Goal: Information Seeking & Learning: Learn about a topic

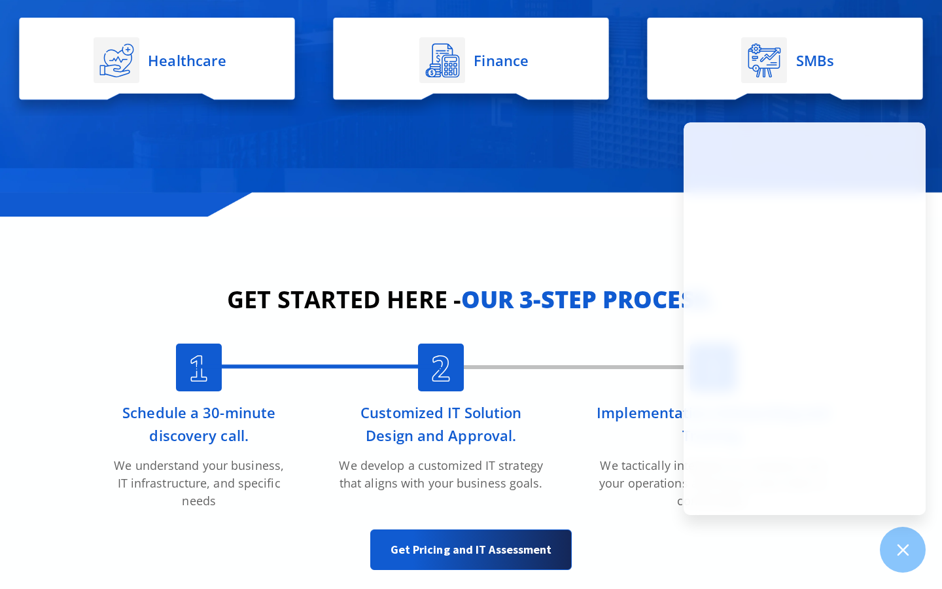
scroll to position [2959, 0]
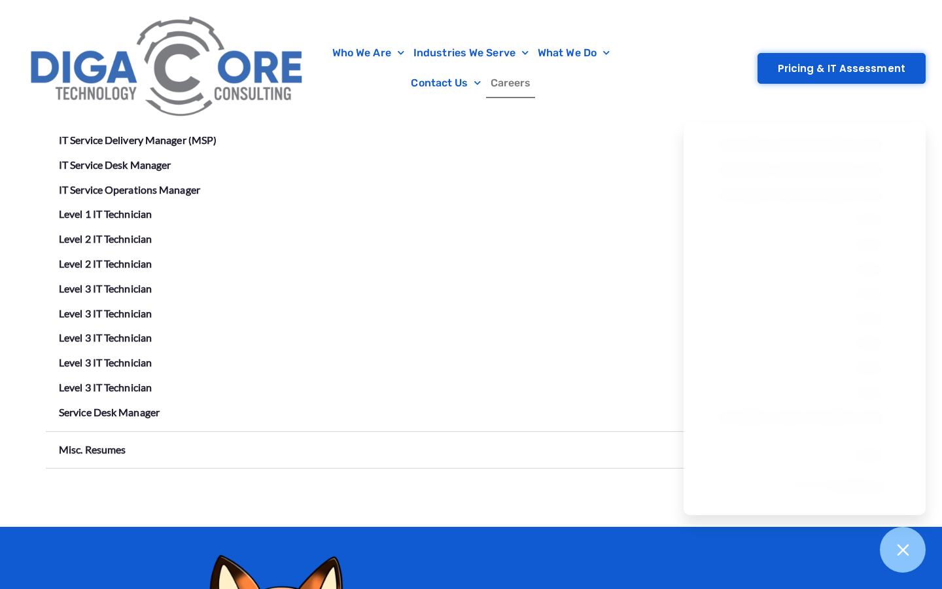
scroll to position [2573, 0]
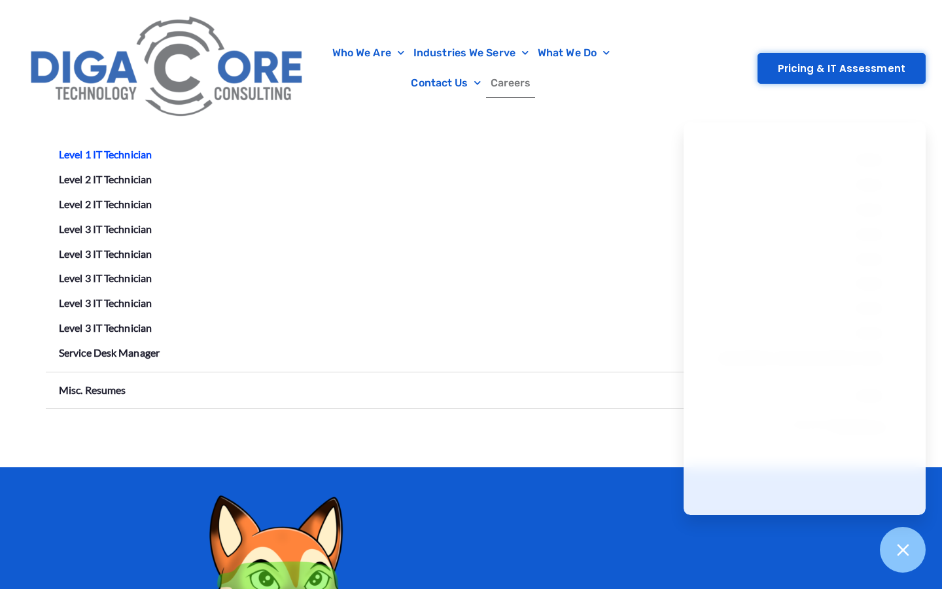
click at [116, 148] on link "Level 1 IT Technician" at bounding box center [105, 154] width 93 height 12
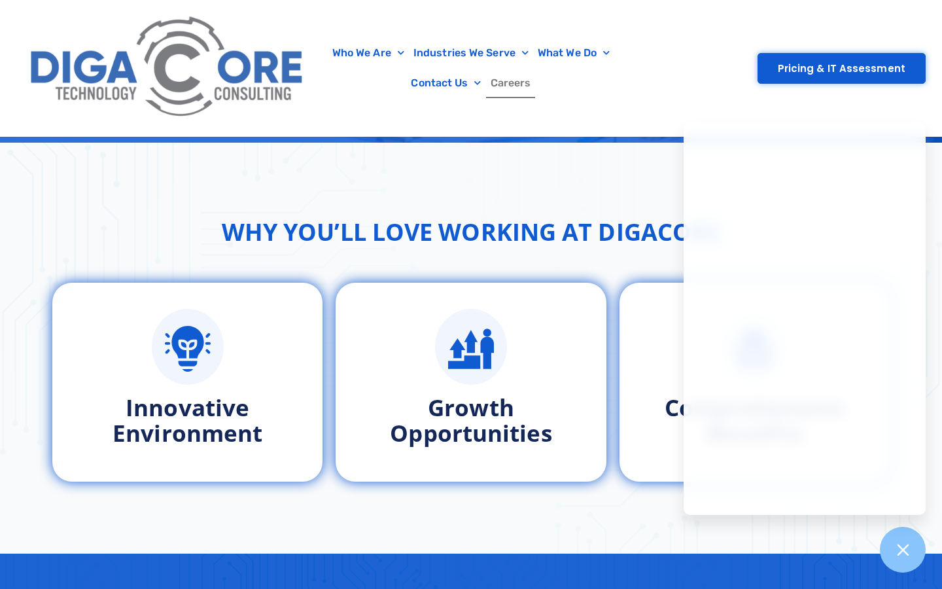
scroll to position [557, 0]
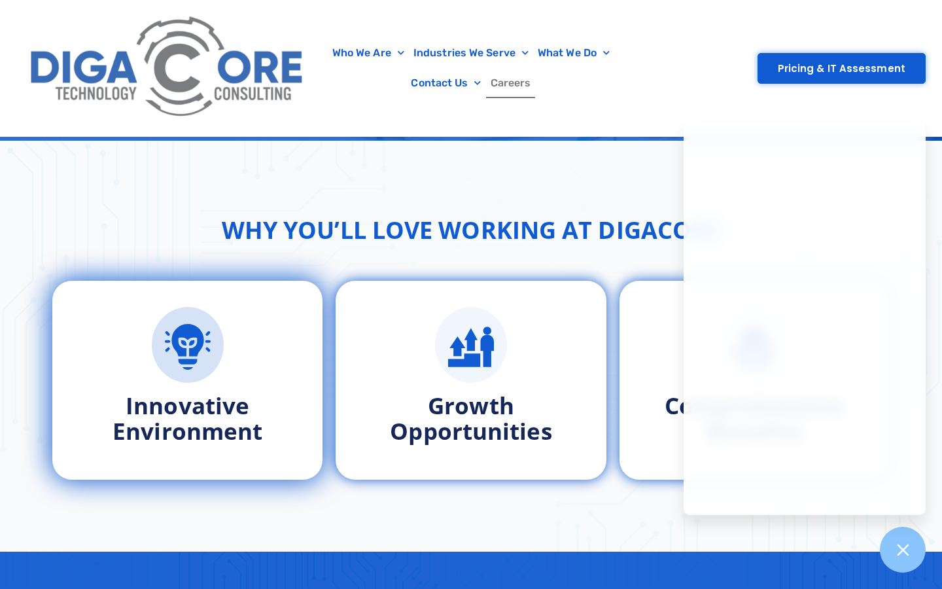
click at [271, 357] on div at bounding box center [188, 345] width 218 height 76
click at [267, 391] on div "Innovative Environment" at bounding box center [188, 380] width 218 height 147
click at [257, 398] on h3 "Innovative Environment" at bounding box center [188, 418] width 218 height 51
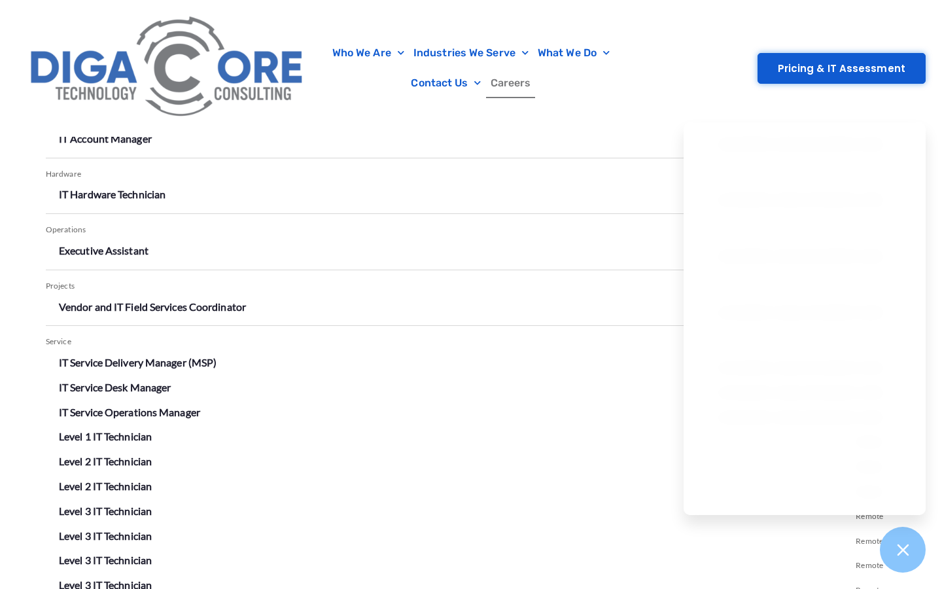
scroll to position [2267, 0]
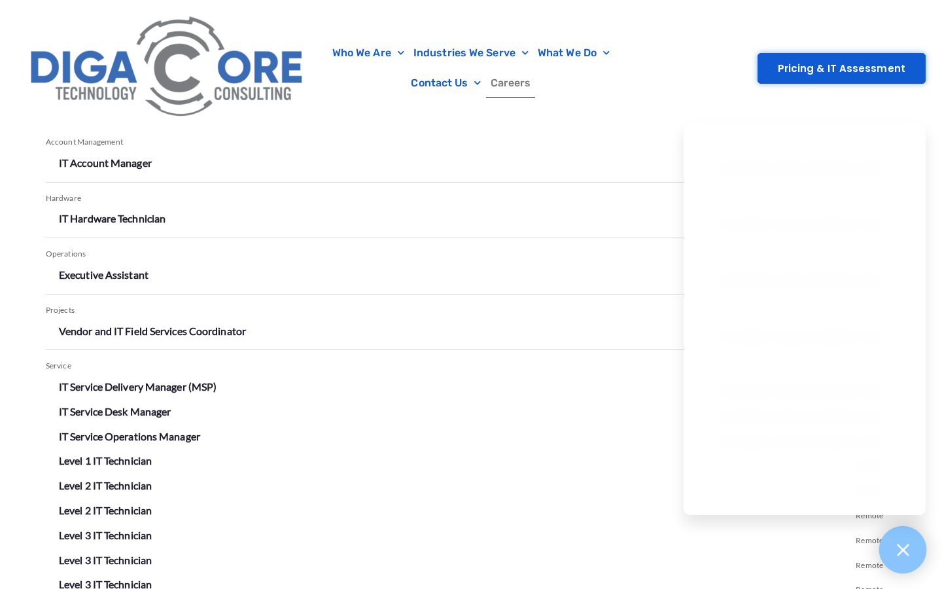
click at [904, 546] on icon at bounding box center [902, 549] width 17 height 17
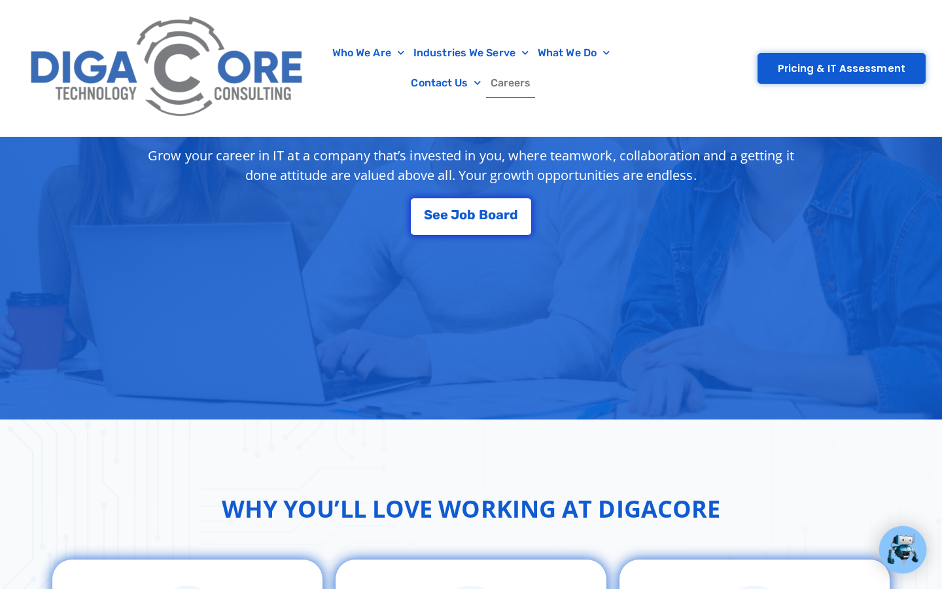
scroll to position [317, 0]
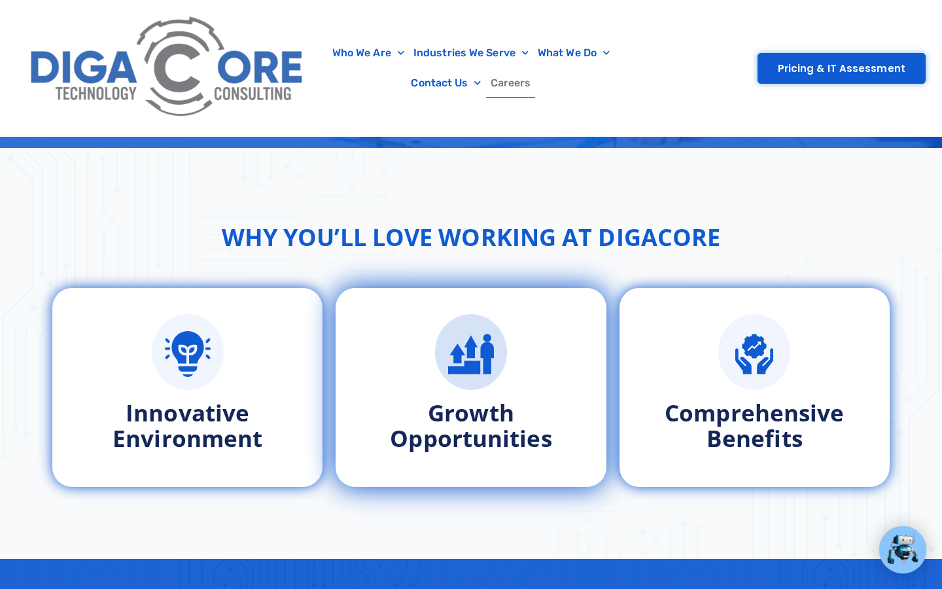
click at [471, 448] on link "Growth Opportunities" at bounding box center [471, 425] width 162 height 56
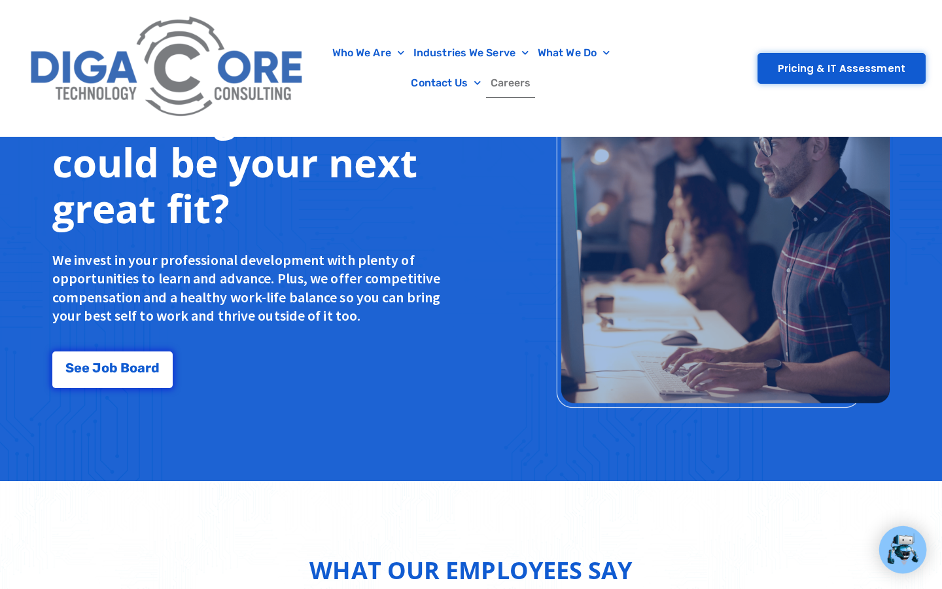
scroll to position [1108, 0]
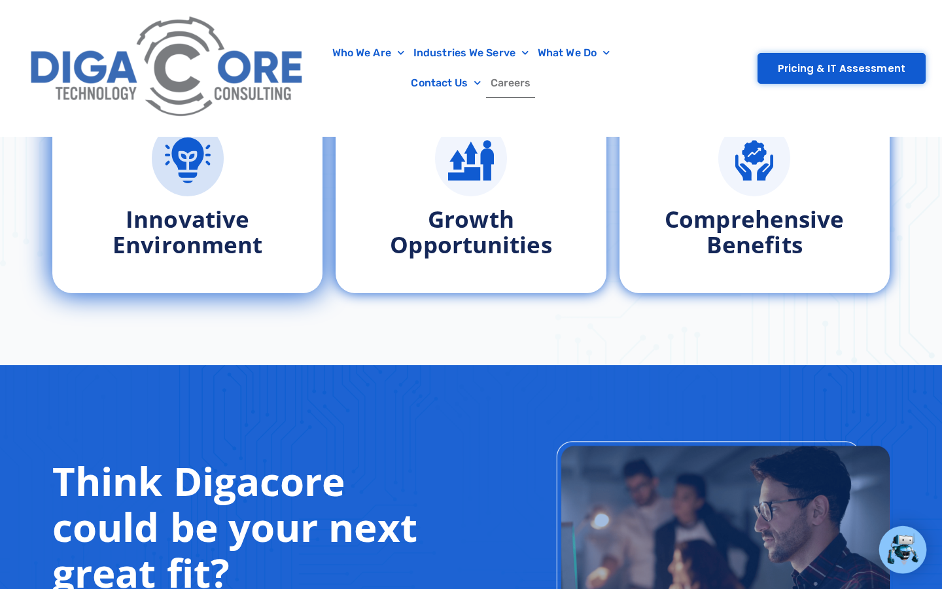
click at [238, 250] on link "Innovative Environment" at bounding box center [188, 231] width 150 height 56
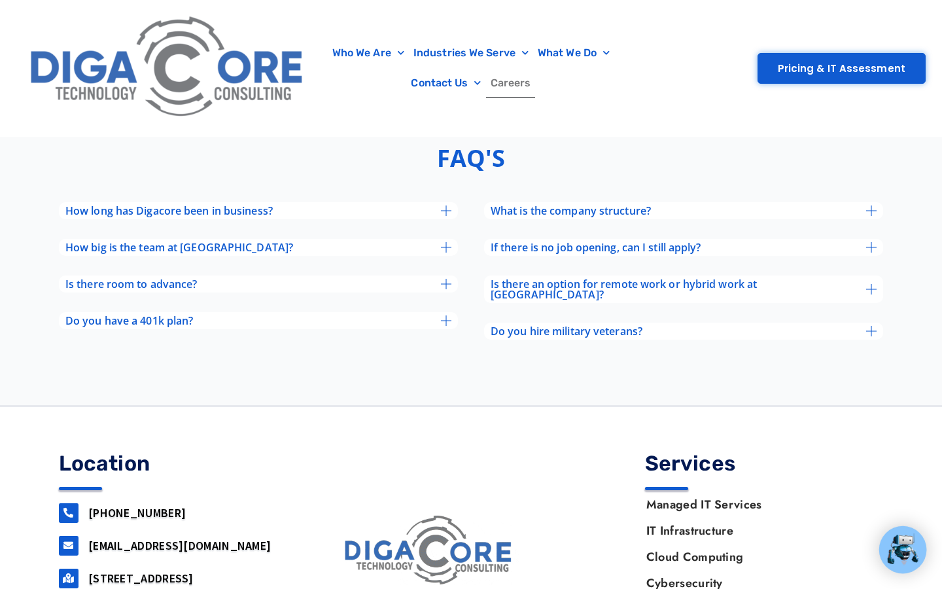
scroll to position [5051, 0]
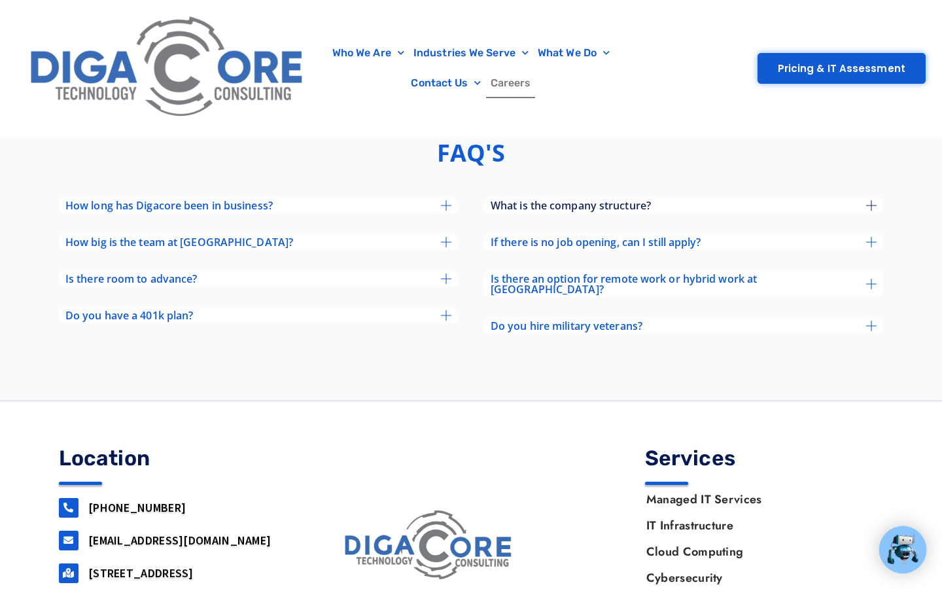
click at [534, 211] on span "What is the company structure?" at bounding box center [571, 205] width 160 height 10
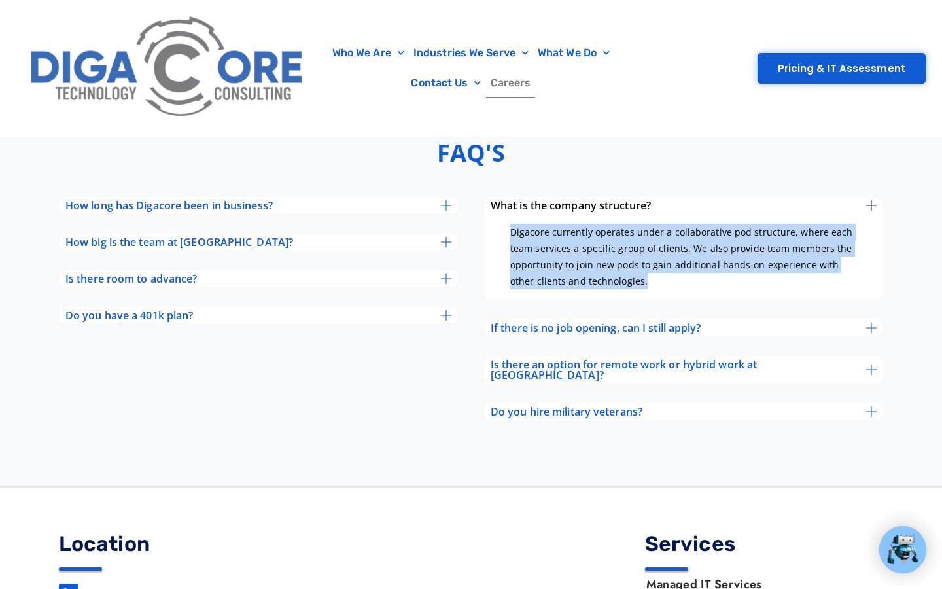
drag, startPoint x: 632, startPoint y: 300, endPoint x: 507, endPoint y: 236, distance: 140.2
click at [507, 236] on div "Digacore currently operates under a collaborative pod structure, where each tea…" at bounding box center [683, 257] width 399 height 86
click at [512, 330] on div "If there is no job opening, can I still apply?" at bounding box center [683, 327] width 399 height 17
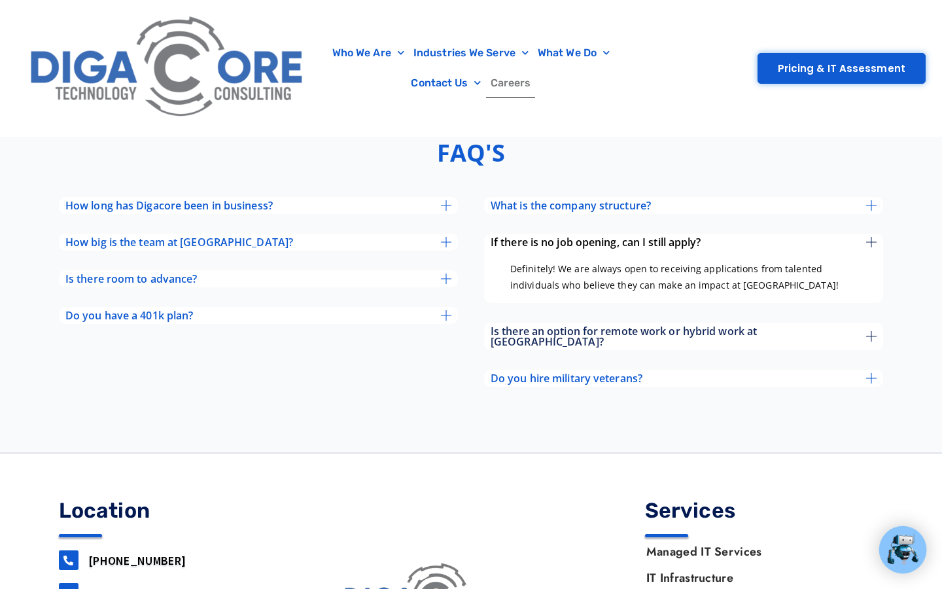
click at [524, 340] on span "Is there an option for remote work or hybrid work at Digacore?" at bounding box center [679, 336] width 376 height 21
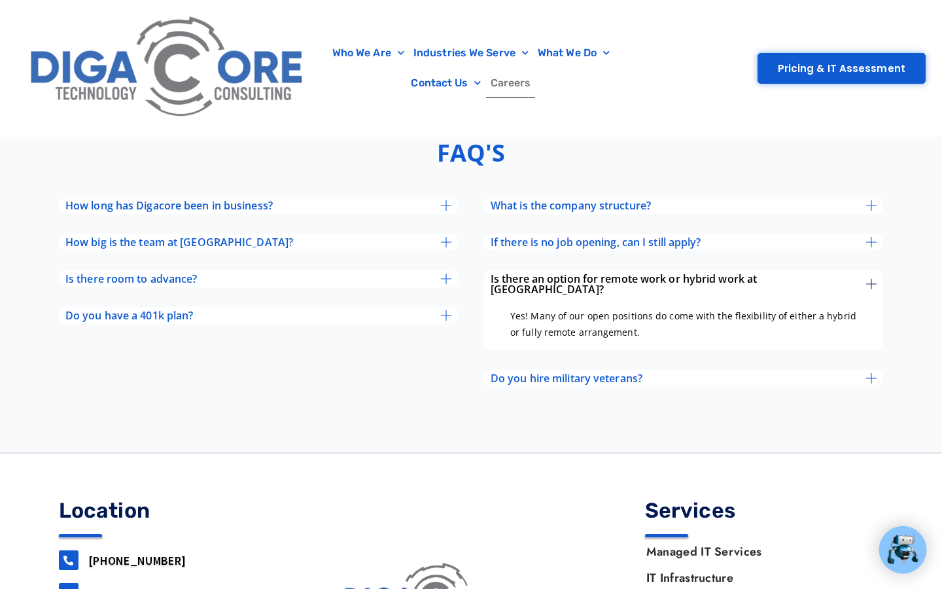
click at [518, 287] on span "Is there an option for remote work or hybrid work at Digacore?" at bounding box center [679, 284] width 376 height 21
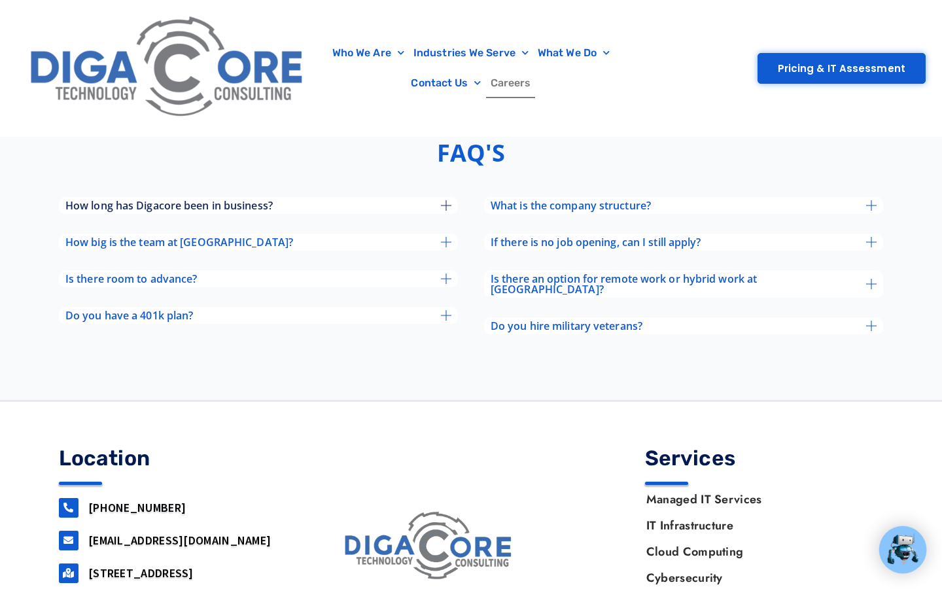
click at [202, 211] on span "How long has Digacore been in business?" at bounding box center [168, 205] width 207 height 10
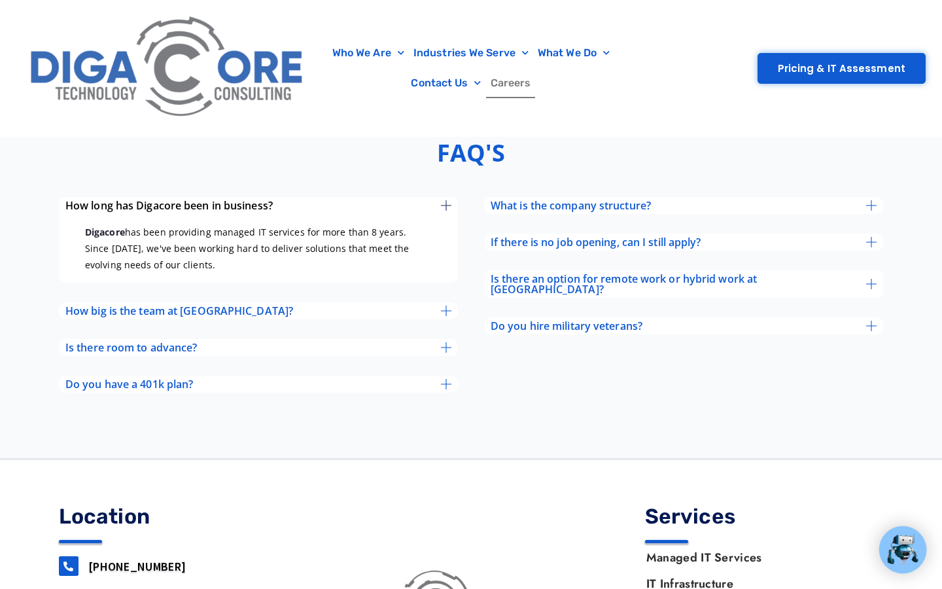
click at [238, 333] on div "How long has Digacore been in business? Digacore has been providing managed IT …" at bounding box center [258, 295] width 399 height 196
click at [237, 319] on div "How big is the team at Digacore?" at bounding box center [258, 310] width 399 height 17
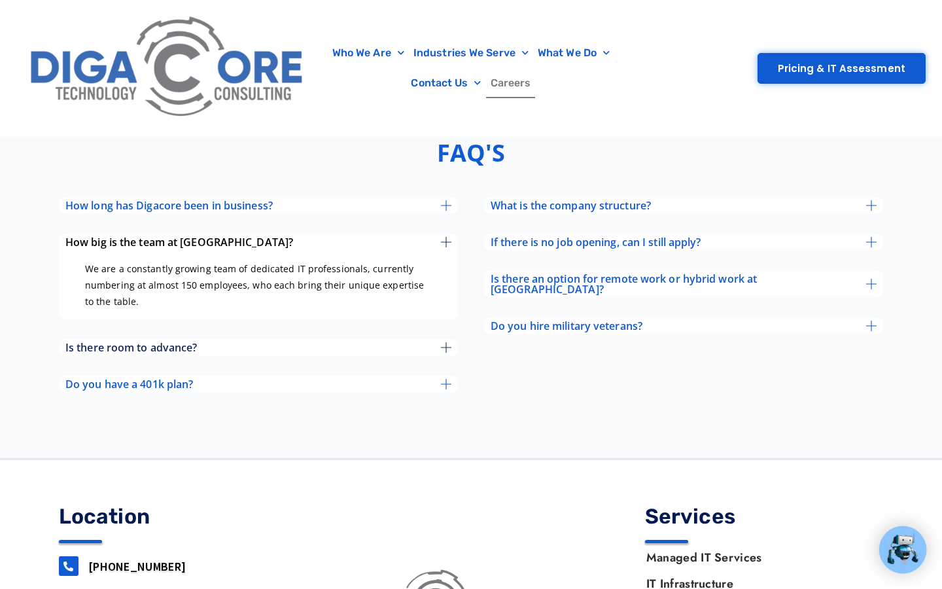
click at [232, 353] on div "Is there room to advance?" at bounding box center [258, 347] width 399 height 17
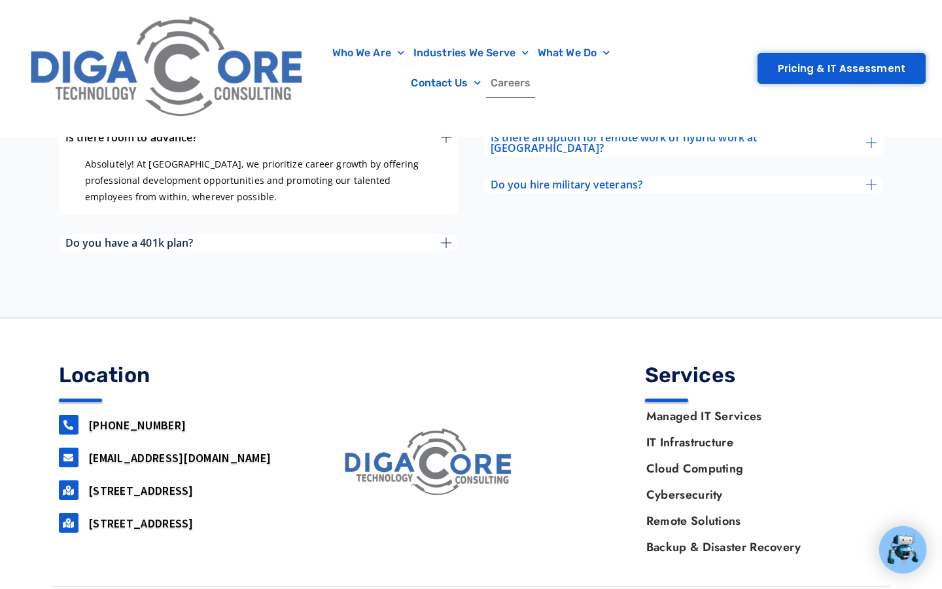
scroll to position [5231, 0]
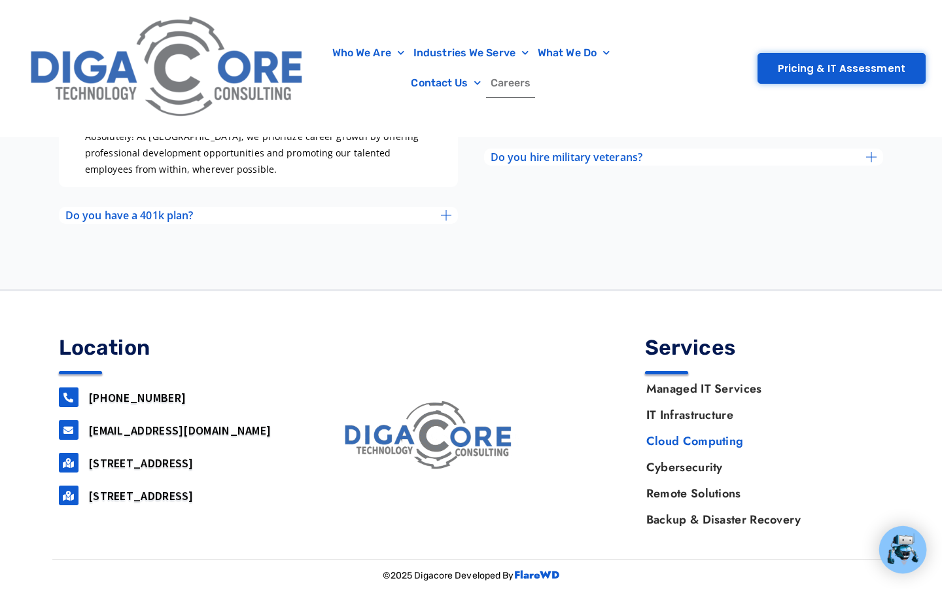
click at [670, 450] on link "Cloud Computing" at bounding box center [758, 441] width 250 height 26
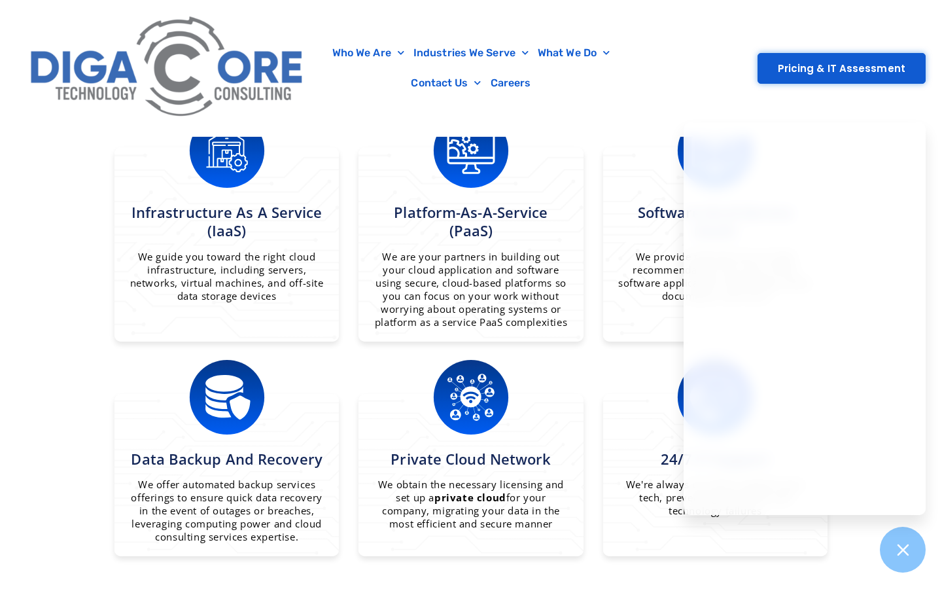
scroll to position [925, 0]
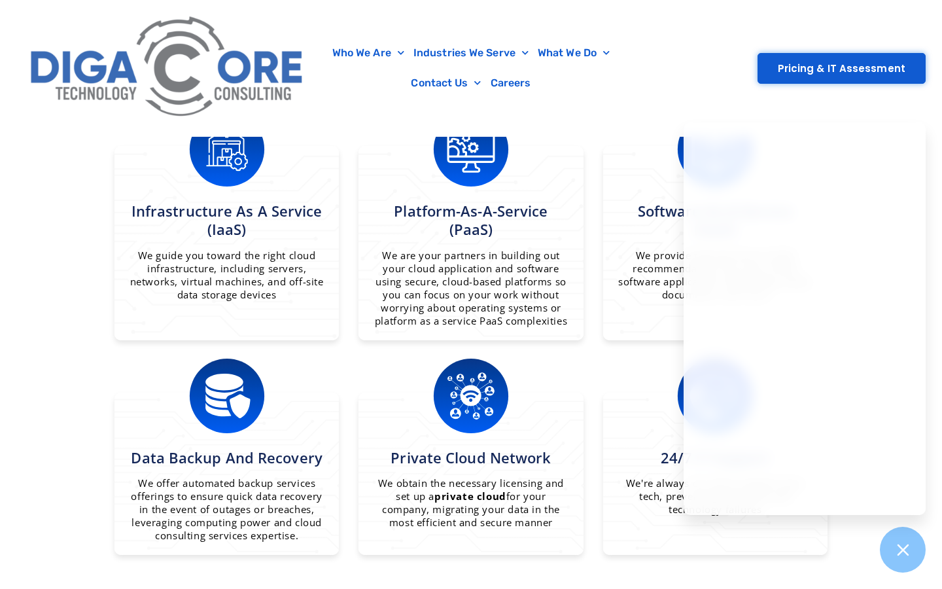
click at [24, 269] on section "What we do Improve your data security and performance capabilities Plan, migrat…" at bounding box center [471, 318] width 942 height 794
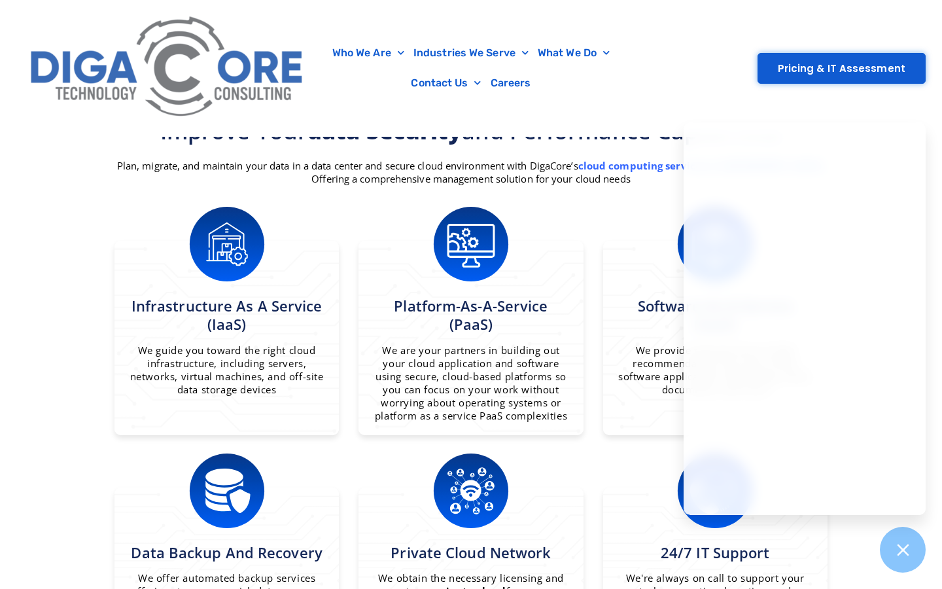
scroll to position [824, 0]
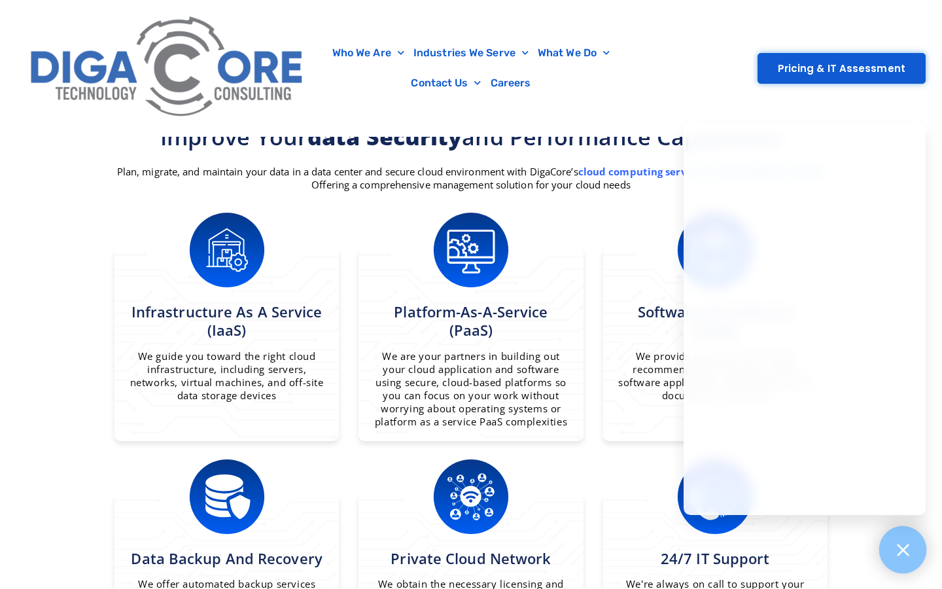
click at [908, 553] on icon at bounding box center [903, 550] width 12 height 12
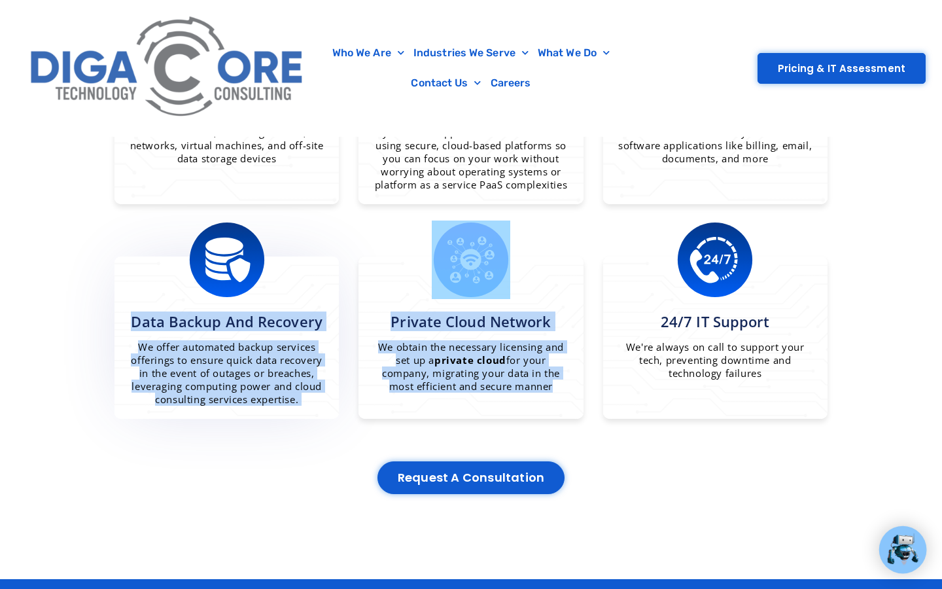
scroll to position [964, 0]
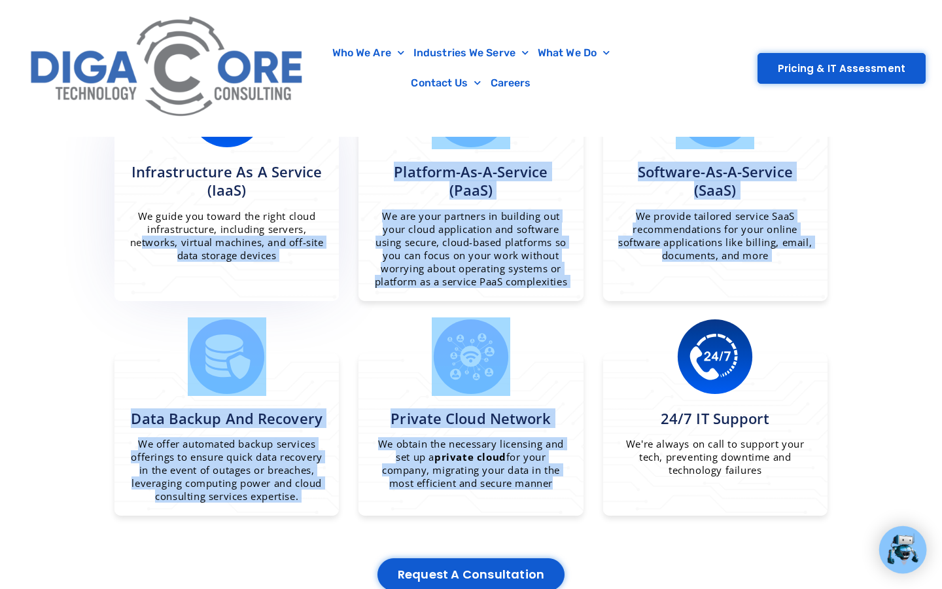
drag, startPoint x: 767, startPoint y: 365, endPoint x: 289, endPoint y: 209, distance: 503.0
click at [289, 209] on div "What we do Improve your data security and performance capabilities Plan, migrat…" at bounding box center [471, 279] width 746 height 663
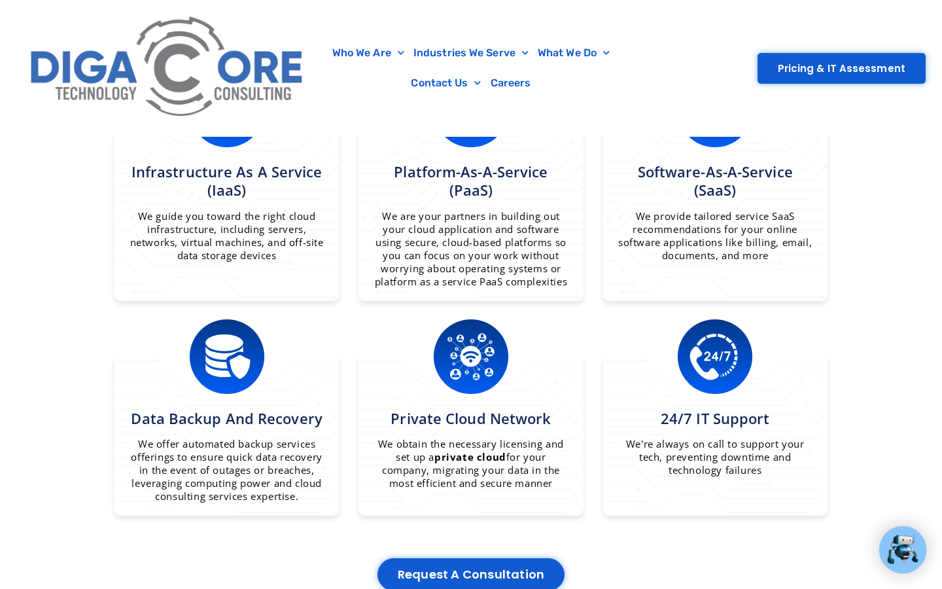
click at [853, 436] on section "What we do Improve your data security and performance capabilities Plan, migrat…" at bounding box center [471, 279] width 942 height 794
drag, startPoint x: 816, startPoint y: 457, endPoint x: 743, endPoint y: 474, distance: 74.6
click at [743, 474] on div at bounding box center [715, 434] width 224 height 163
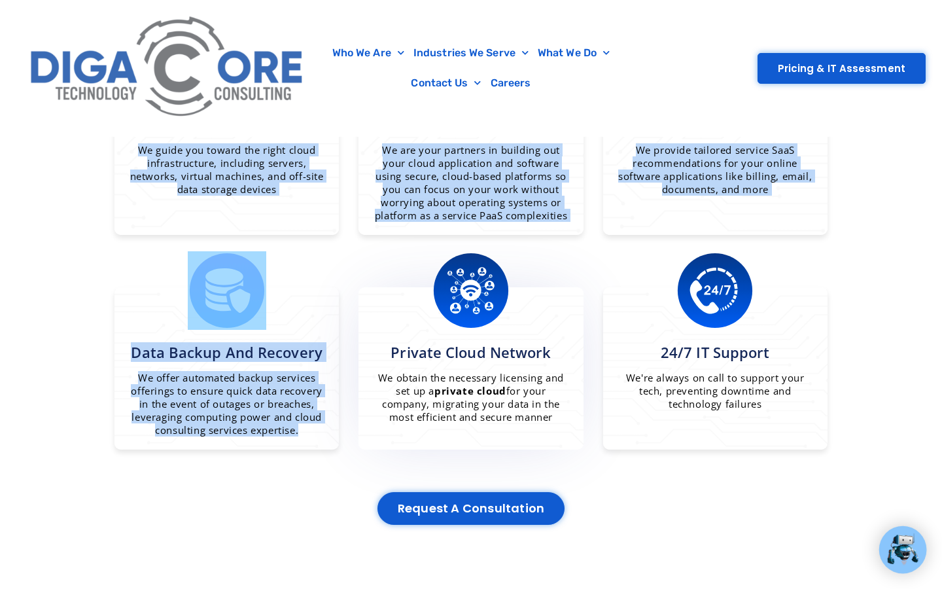
scroll to position [1051, 0]
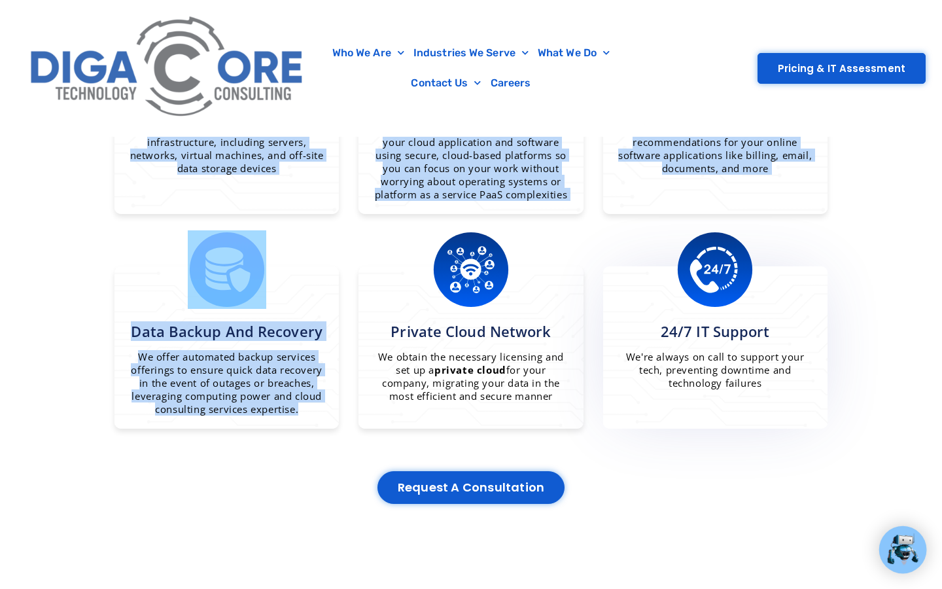
drag, startPoint x: 130, startPoint y: 183, endPoint x: 756, endPoint y: 409, distance: 665.6
click at [756, 409] on div "What we do Improve your data security and performance capabilities Plan, migrat…" at bounding box center [471, 192] width 746 height 663
copy div "Infrastructure as a Service (IaaS) We guide you toward the right cloud infrastr…"
